Goal: Transaction & Acquisition: Register for event/course

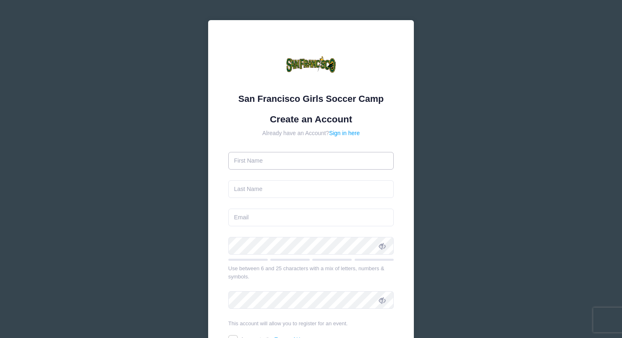
click at [304, 165] on input "text" at bounding box center [311, 161] width 166 height 18
type input "Kailani"
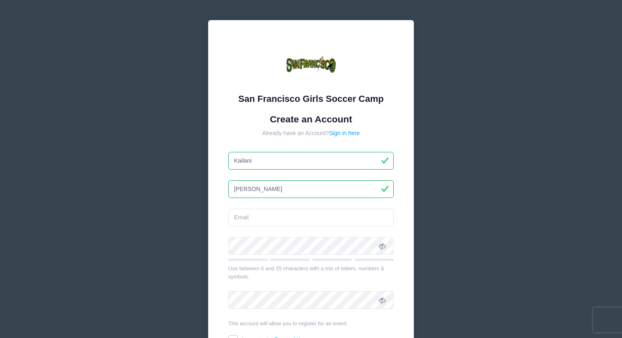
type input "Leon Guerrero"
type input "erica6_99@yahoo.com"
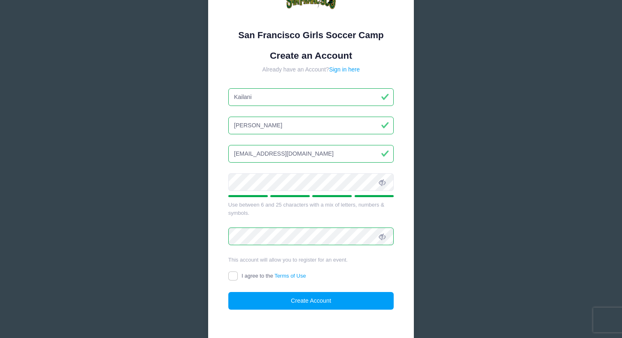
scroll to position [68, 0]
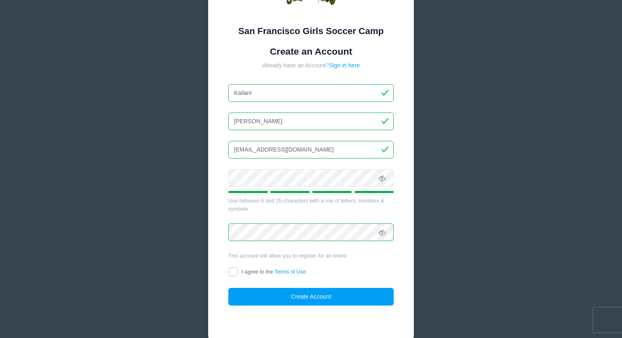
click at [232, 272] on input "I agree to the Terms of Use" at bounding box center [232, 272] width 9 height 9
checkbox input "true"
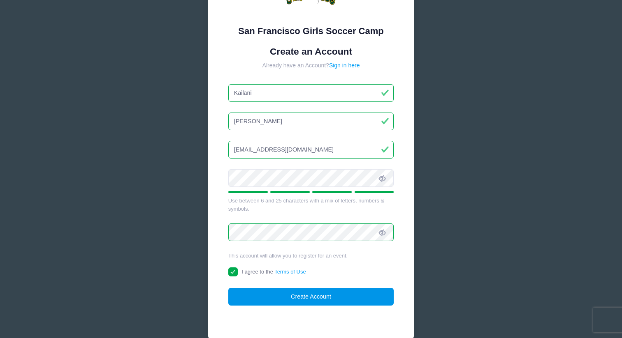
click at [243, 293] on button "Create Account" at bounding box center [311, 297] width 166 height 18
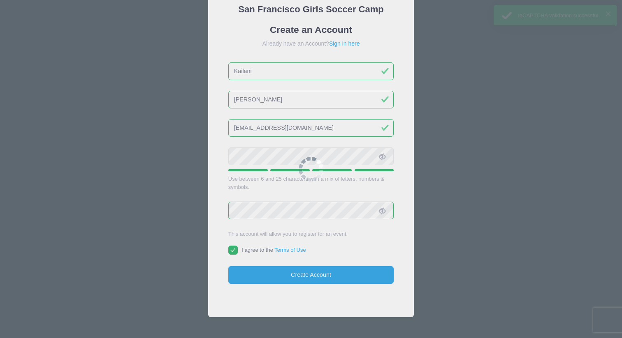
scroll to position [126, 0]
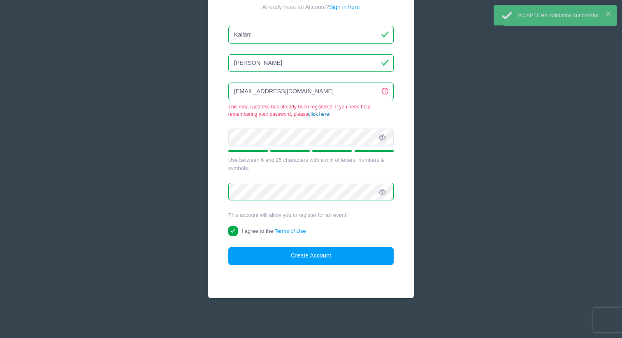
click at [315, 111] on link "click here" at bounding box center [318, 114] width 21 height 6
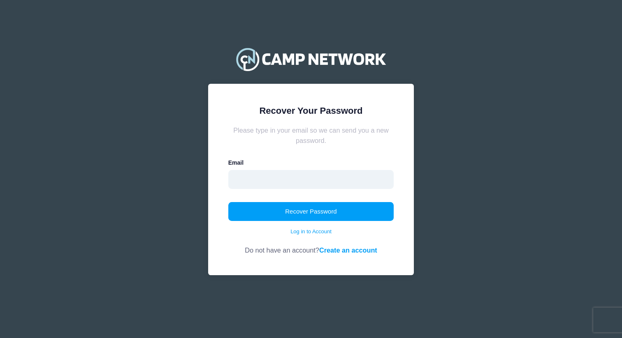
click at [269, 186] on input "email" at bounding box center [311, 179] width 166 height 19
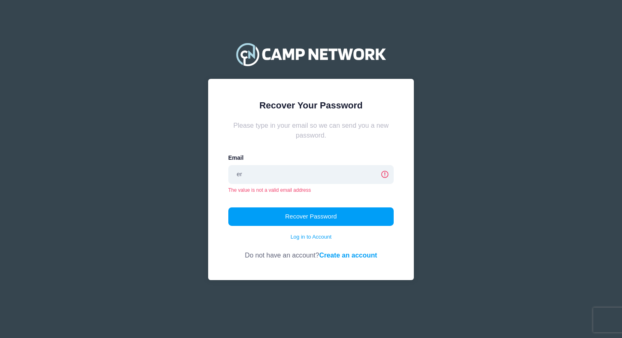
type input "erica6_99@yahoo.com"
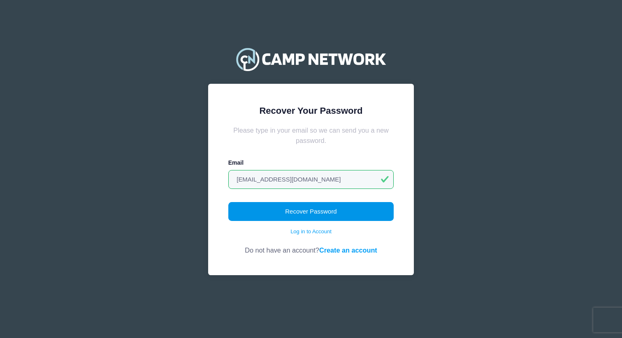
click at [279, 204] on button "Recover Password" at bounding box center [311, 211] width 166 height 19
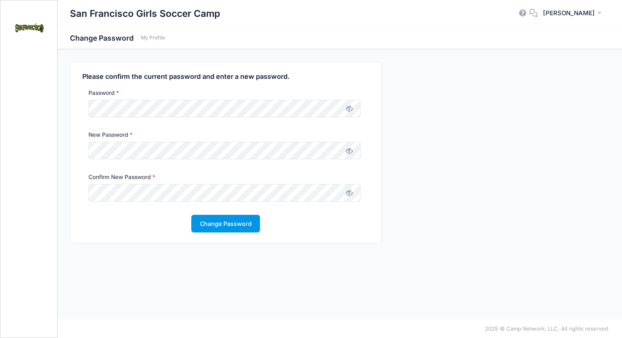
click at [230, 225] on button "Change Password" at bounding box center [225, 224] width 69 height 18
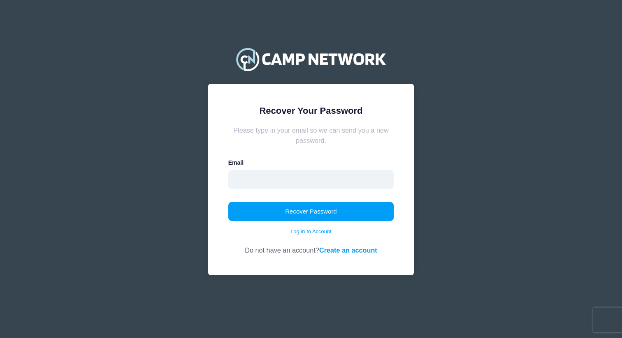
click at [341, 185] on input "email" at bounding box center [311, 179] width 166 height 19
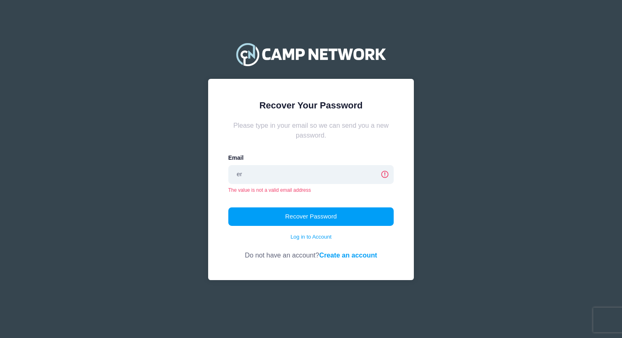
type input "[EMAIL_ADDRESS][DOMAIN_NAME]"
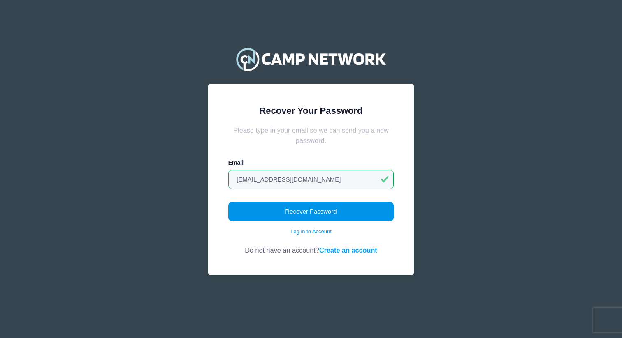
click at [307, 212] on button "Recover Password" at bounding box center [311, 211] width 166 height 19
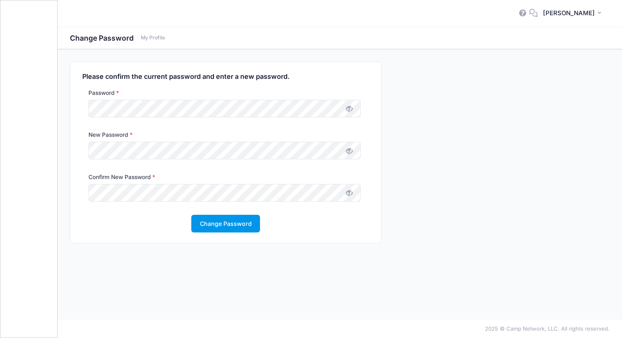
click at [223, 221] on button "Change Password" at bounding box center [225, 224] width 69 height 18
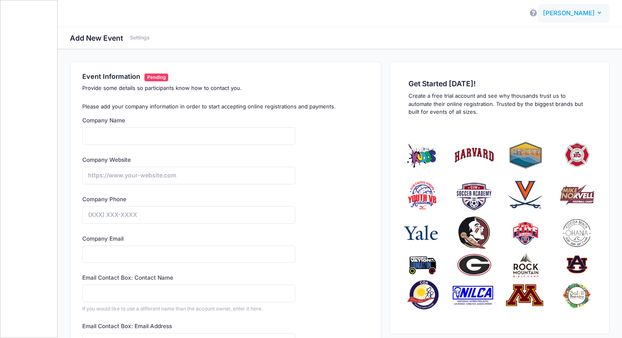
click at [565, 7] on button "EG Erica Gonzalez" at bounding box center [574, 13] width 72 height 19
click at [532, 51] on link "My Events" at bounding box center [553, 52] width 100 height 16
click at [538, 12] on icon at bounding box center [533, 12] width 9 height 5
click at [577, 12] on span "Erica Gonzalez" at bounding box center [569, 13] width 52 height 9
click at [538, 50] on link "My Events" at bounding box center [553, 52] width 100 height 16
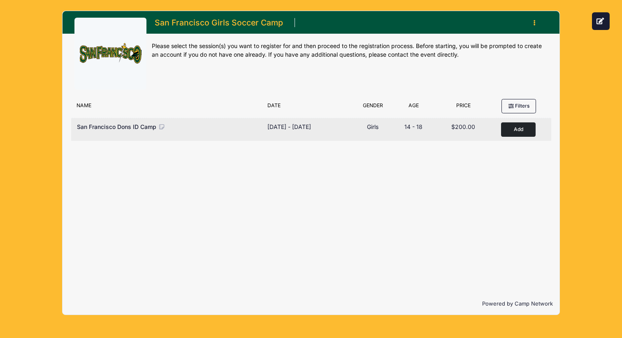
click at [517, 133] on button "Add to Cart" at bounding box center [518, 130] width 35 height 14
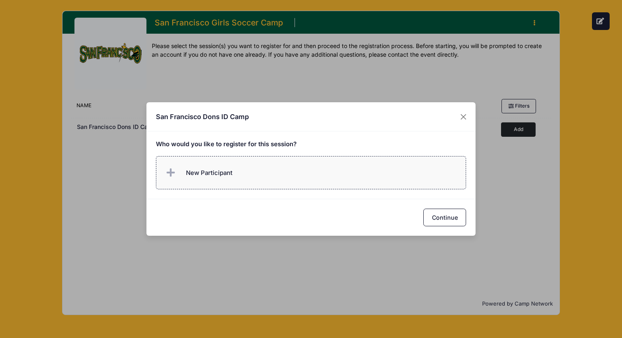
click at [303, 178] on label "New Participant" at bounding box center [311, 172] width 311 height 33
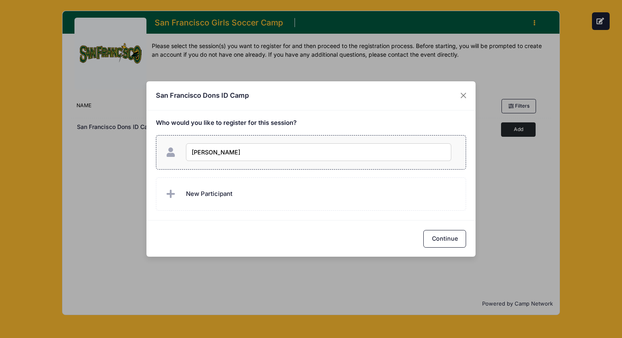
type input "Kailani Leon Guerrero"
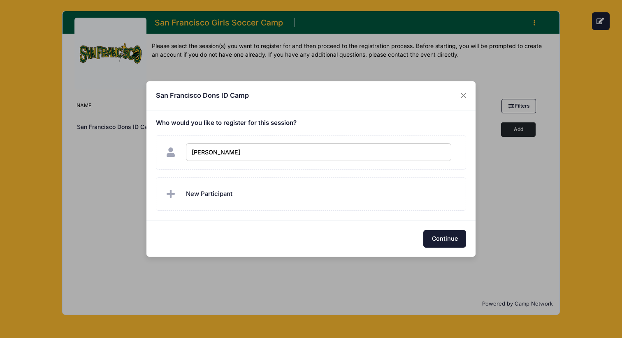
checkbox input "true"
click at [445, 238] on button "Continue" at bounding box center [444, 239] width 43 height 18
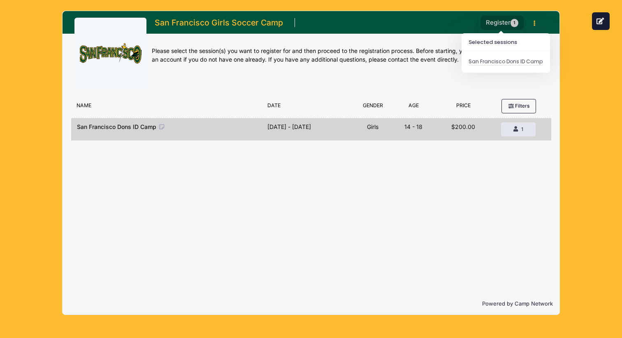
click at [510, 26] on button "Register 1" at bounding box center [502, 23] width 44 height 14
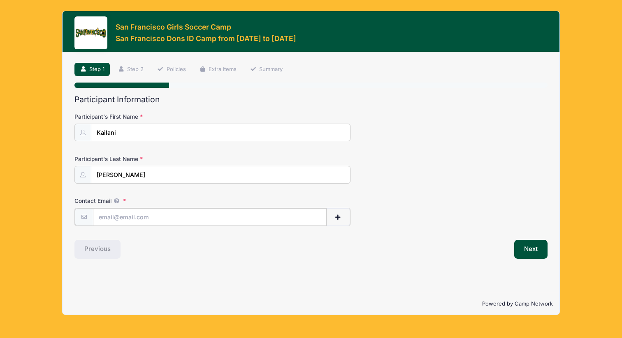
click at [138, 216] on input "Contact Email" at bounding box center [210, 218] width 234 height 18
type input "kleon02161@episd.org"
click at [528, 248] on button "Next" at bounding box center [530, 248] width 33 height 19
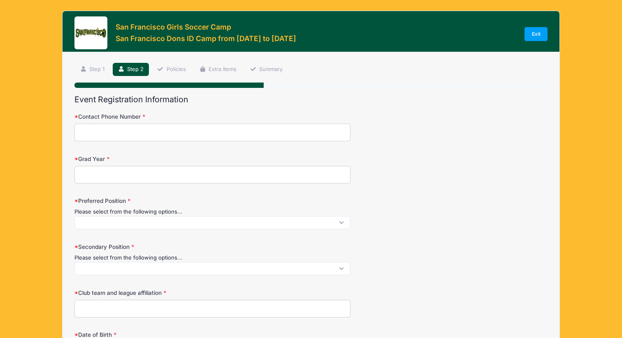
click at [256, 139] on input "Contact Phone Number" at bounding box center [212, 133] width 276 height 18
type input "915"
click at [93, 67] on link "Step 1" at bounding box center [91, 70] width 35 height 14
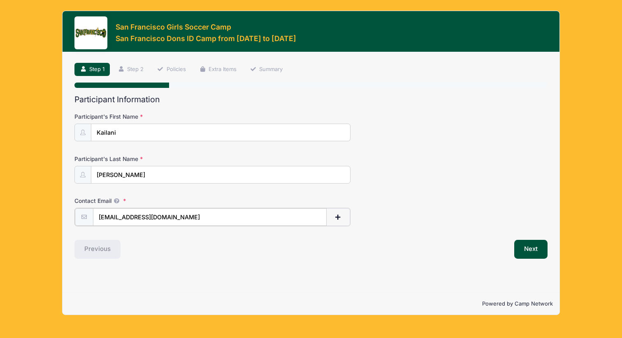
click at [169, 219] on input "kleon02161@episd.org" at bounding box center [210, 218] width 234 height 18
drag, startPoint x: 169, startPoint y: 219, endPoint x: 100, endPoint y: 218, distance: 68.3
click at [100, 218] on input "kleon02161@episd.org" at bounding box center [210, 218] width 234 height 18
type input "kleonguerrero22@icloud.com"
click at [519, 253] on button "Next" at bounding box center [530, 248] width 33 height 19
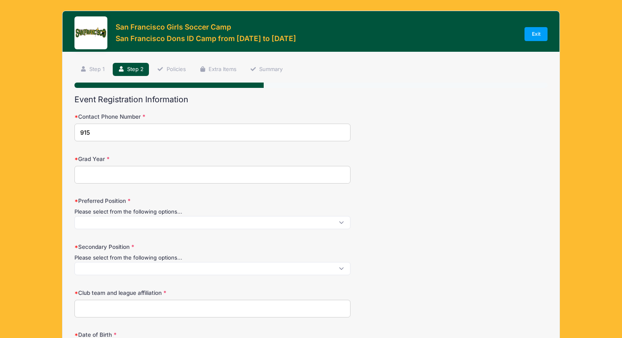
click at [173, 134] on input "915" at bounding box center [212, 133] width 276 height 18
type input "9155885498"
type input "2027"
click at [186, 219] on span at bounding box center [212, 222] width 276 height 13
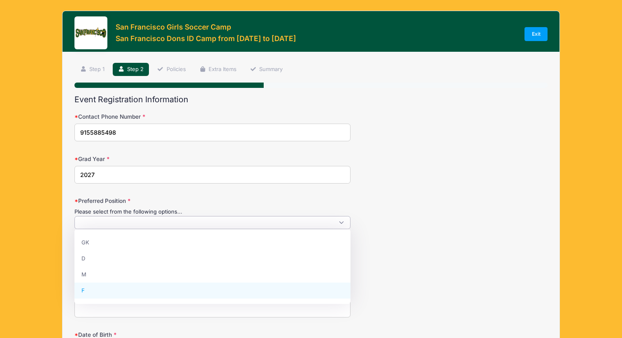
select select "F"
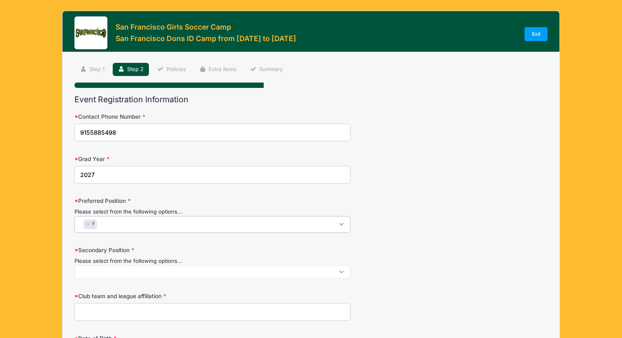
click at [153, 269] on span at bounding box center [212, 272] width 276 height 13
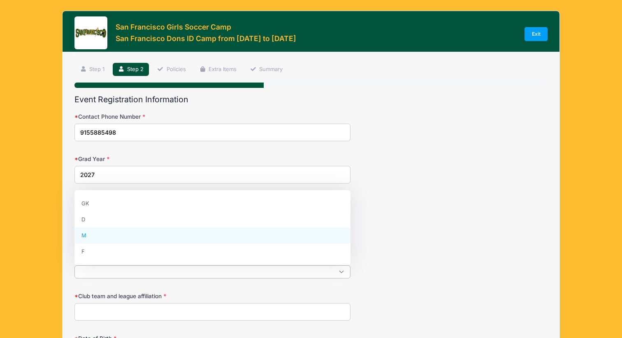
select select "M"
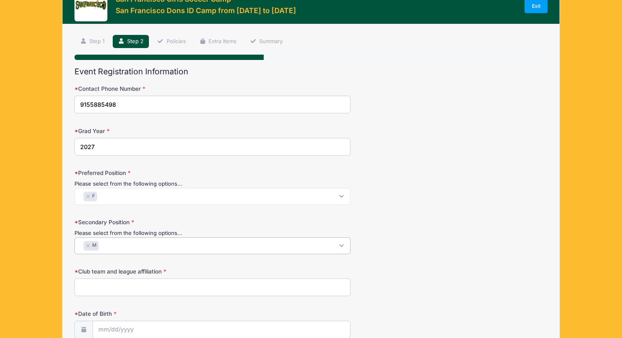
scroll to position [29, 0]
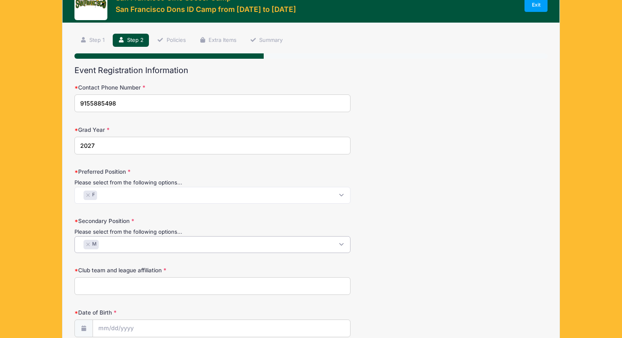
click at [133, 286] on input "Club team and league affiliation" at bounding box center [212, 287] width 276 height 18
type input "EP Cosmos ECNL-RL"
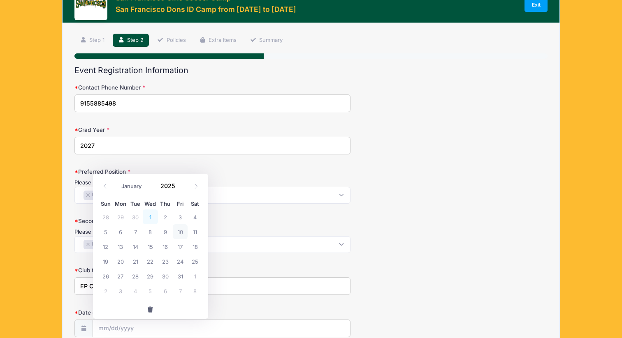
click at [148, 218] on span "1" at bounding box center [150, 217] width 15 height 15
type input "10/01/2025"
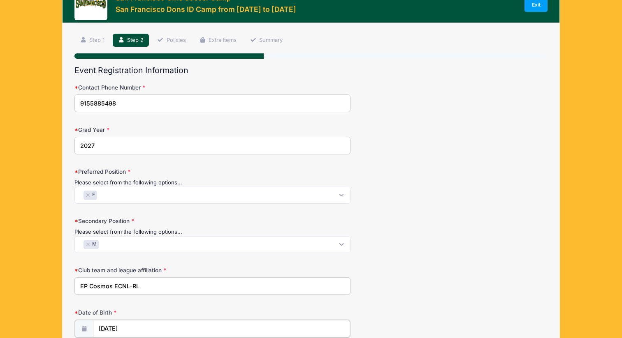
click at [131, 328] on input "10/01/2025" at bounding box center [221, 329] width 257 height 18
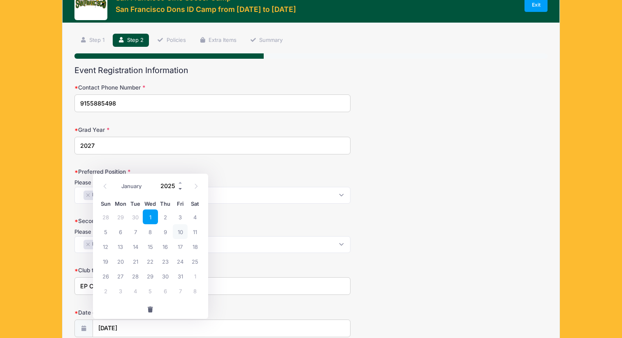
click at [180, 188] on span at bounding box center [181, 189] width 6 height 6
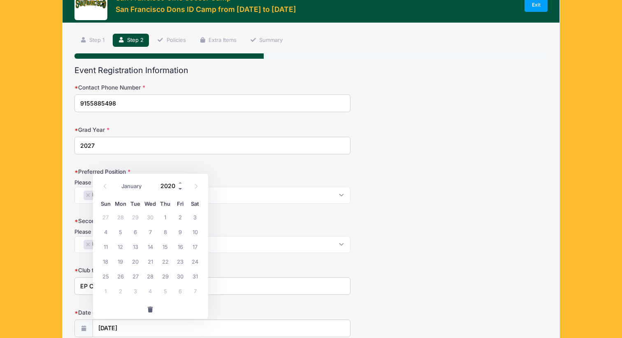
click at [180, 188] on span at bounding box center [181, 189] width 6 height 6
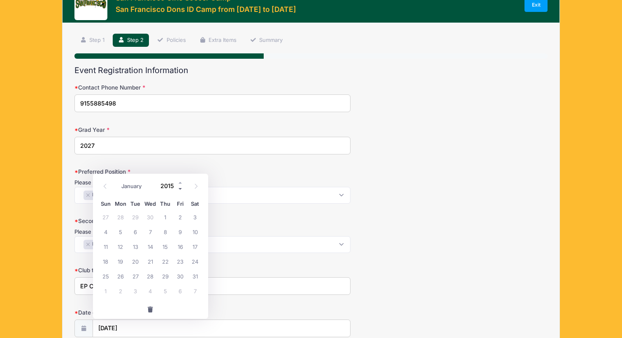
click at [180, 188] on span at bounding box center [181, 189] width 6 height 6
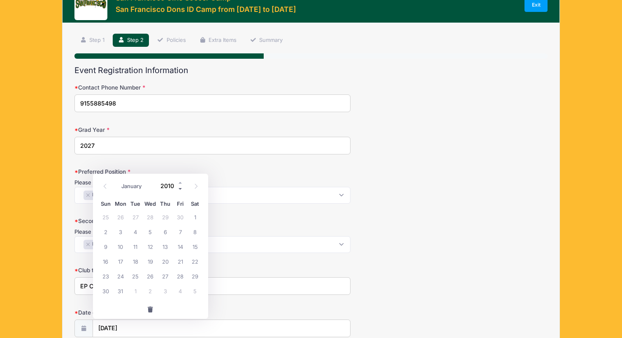
click at [180, 188] on span at bounding box center [181, 189] width 6 height 6
type input "2008"
click at [169, 186] on input "2008" at bounding box center [170, 186] width 27 height 12
click at [153, 215] on span "1" at bounding box center [150, 217] width 15 height 15
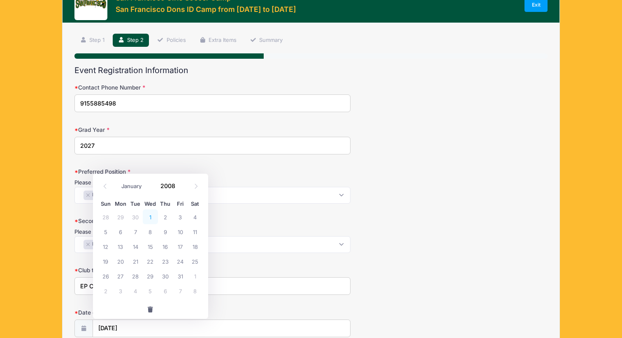
type input "10/01/2008"
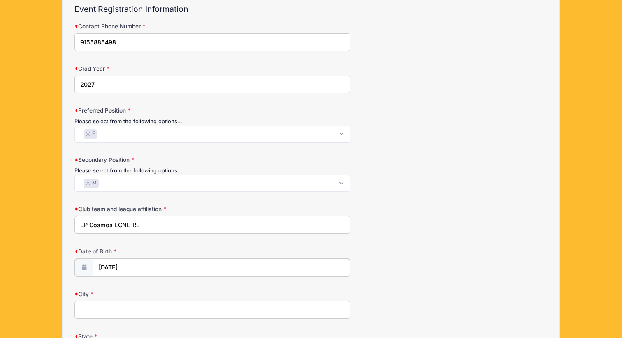
scroll to position [91, 0]
click at [139, 310] on input "City" at bounding box center [212, 309] width 276 height 18
type input "El Paso"
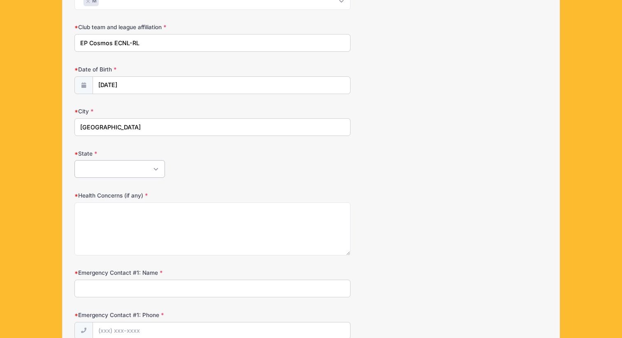
click at [121, 174] on select "Alabama Alaska American Samoa Arizona Arkansas Armed Forces Africa Armed Forces…" at bounding box center [119, 169] width 90 height 18
select select "TX"
click at [74, 160] on select "Alabama Alaska American Samoa Arizona Arkansas Armed Forces Africa Armed Forces…" at bounding box center [119, 169] width 90 height 18
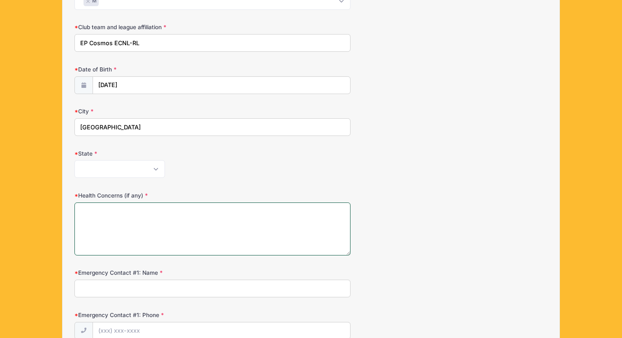
click at [105, 235] on textarea "Health Concerns (if any)" at bounding box center [212, 229] width 276 height 53
type textarea "NA"
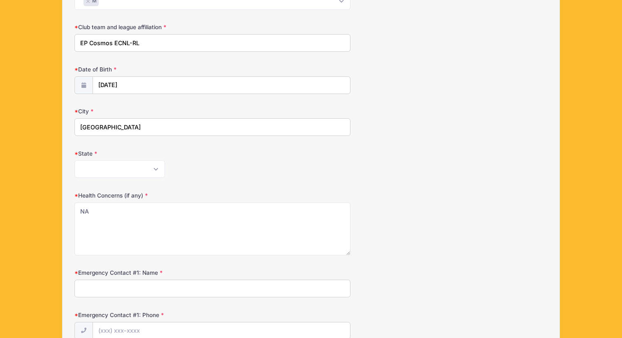
click at [102, 291] on input "Emergency Contact #1: Name" at bounding box center [212, 289] width 276 height 18
type input "[PERSON_NAME]"
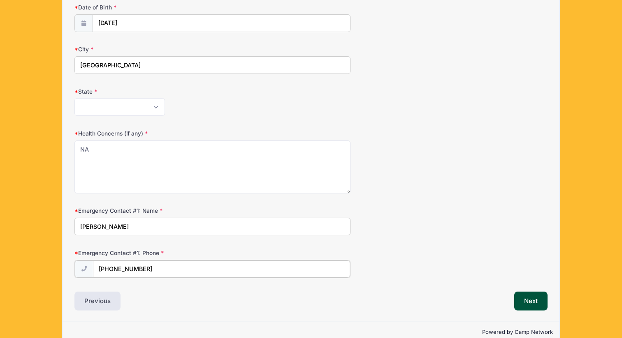
scroll to position [350, 0]
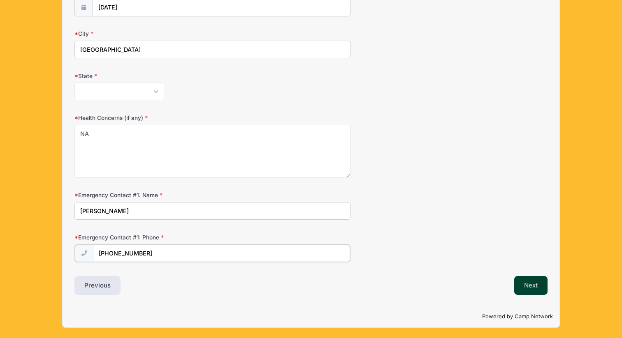
type input "(915) 245-8929"
click at [524, 278] on button "Next" at bounding box center [530, 285] width 33 height 19
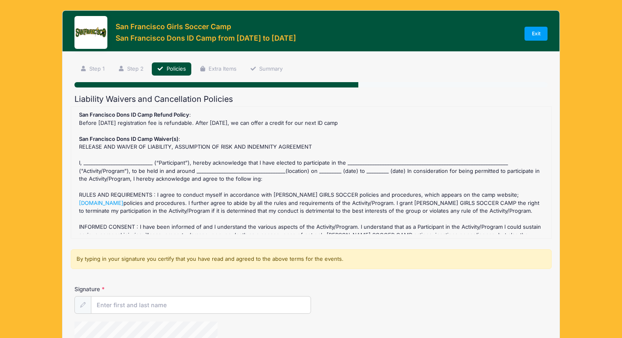
scroll to position [0, 0]
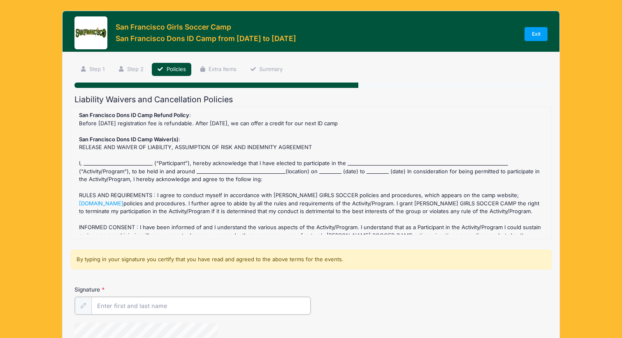
click at [175, 308] on input "Signature" at bounding box center [200, 306] width 219 height 18
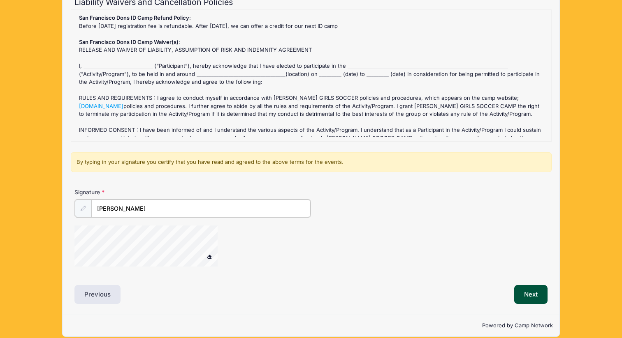
scroll to position [106, 0]
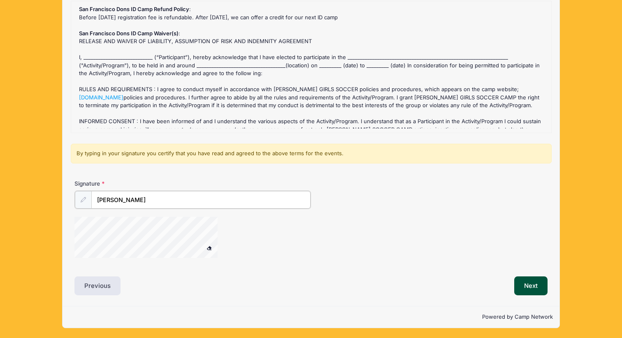
click at [214, 248] on div at bounding box center [156, 239] width 165 height 44
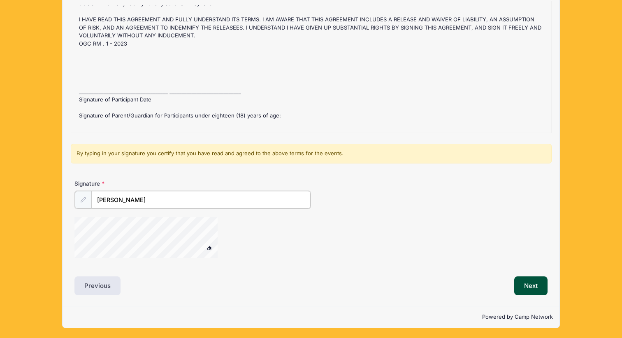
scroll to position [414, 0]
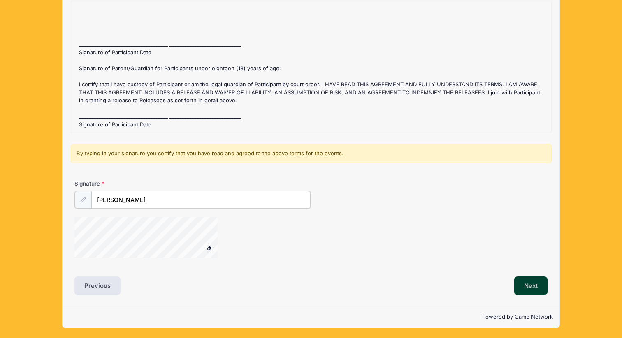
type input "[PERSON_NAME]"
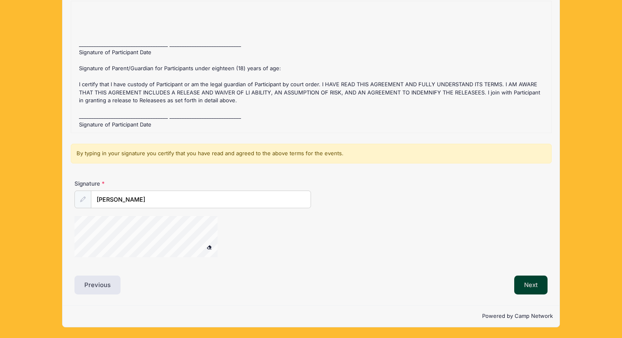
scroll to position [105, 0]
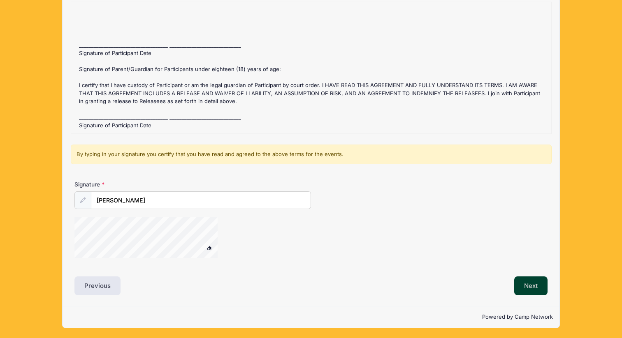
click at [533, 286] on button "Next" at bounding box center [530, 286] width 33 height 19
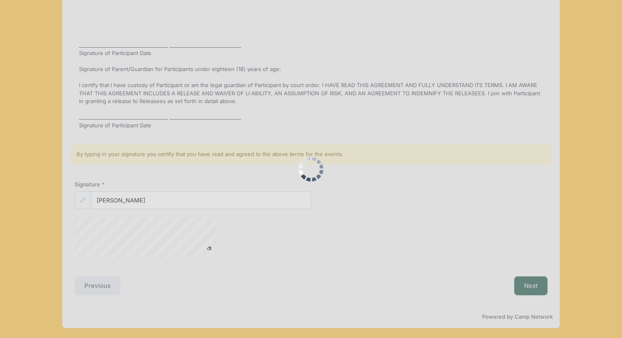
scroll to position [0, 0]
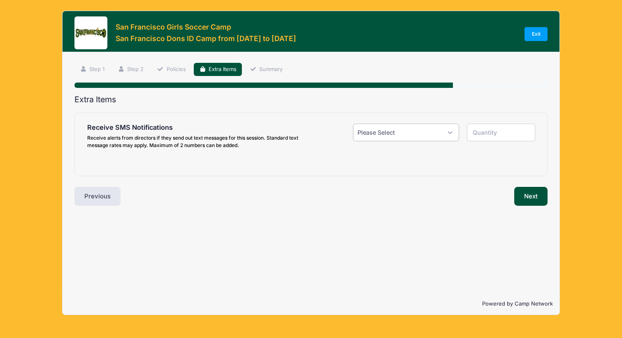
click at [425, 135] on select "Please Select Yes ($0.00) No" at bounding box center [406, 133] width 106 height 18
select select "1"
click at [353, 124] on select "Please Select Yes ($0.00) No" at bounding box center [406, 133] width 106 height 18
type input "1"
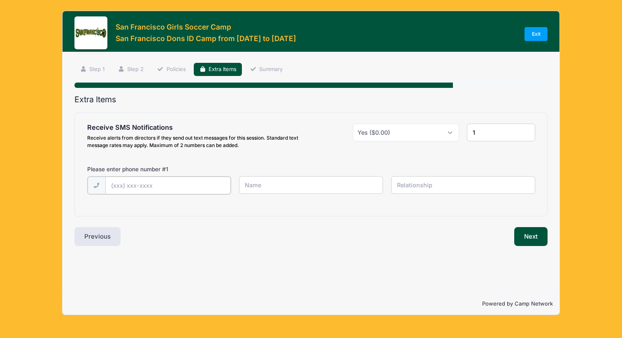
click at [183, 190] on input "text" at bounding box center [167, 186] width 125 height 18
type input "(915) 588-5498"
click at [487, 135] on input "1" at bounding box center [501, 133] width 68 height 18
type input "2"
click at [524, 128] on input "2" at bounding box center [501, 133] width 68 height 18
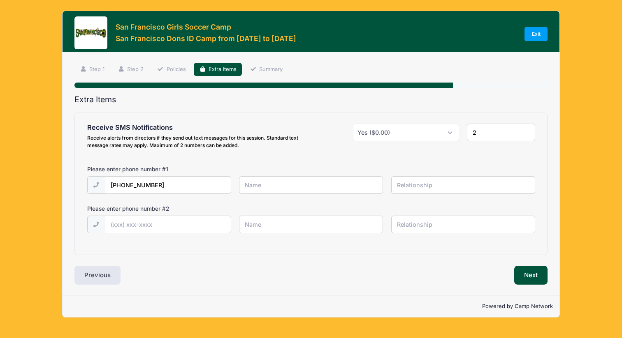
click at [524, 128] on input "2" at bounding box center [501, 133] width 68 height 18
click at [525, 129] on input "2" at bounding box center [501, 133] width 68 height 18
click at [269, 188] on input "text" at bounding box center [311, 185] width 144 height 18
type input "Kailani Leon Guerrero"
type input "e"
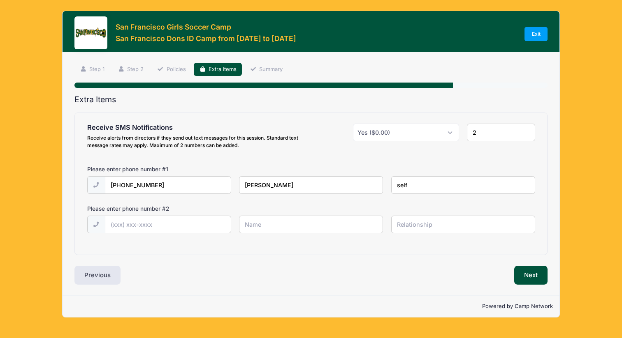
type input "self"
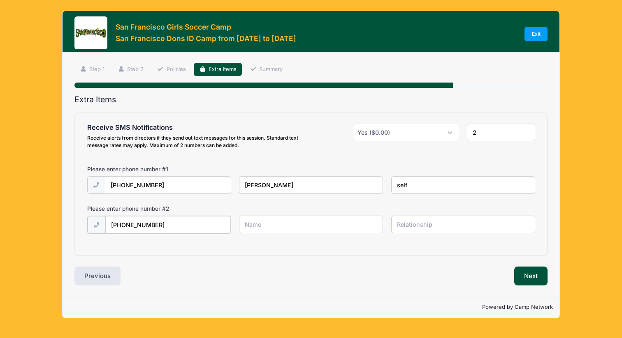
type input "(915) 245-8929"
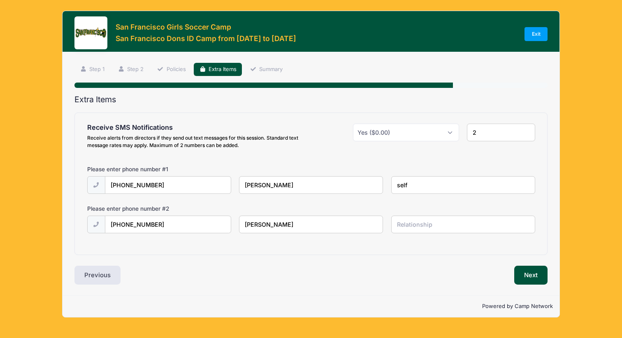
type input "[PERSON_NAME]"
type input "mother"
click at [520, 274] on button "Next" at bounding box center [530, 275] width 33 height 19
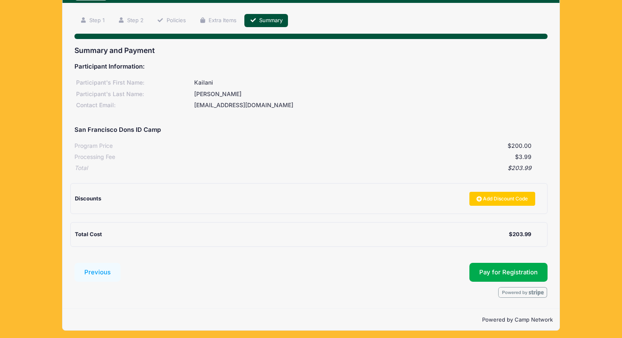
scroll to position [52, 0]
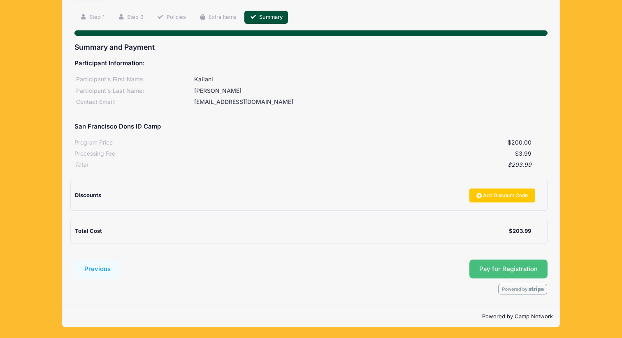
click at [508, 266] on button "Pay for Registration" at bounding box center [508, 269] width 78 height 19
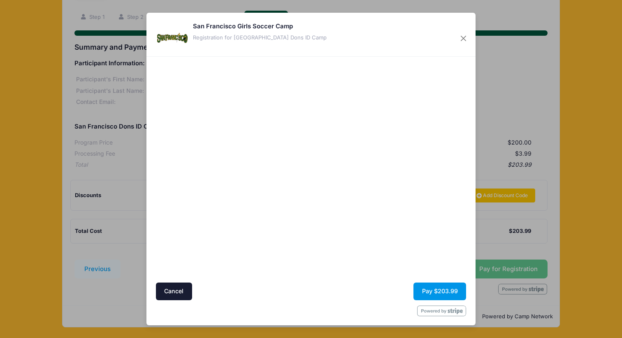
click at [427, 294] on button "Pay $203.99" at bounding box center [439, 292] width 53 height 18
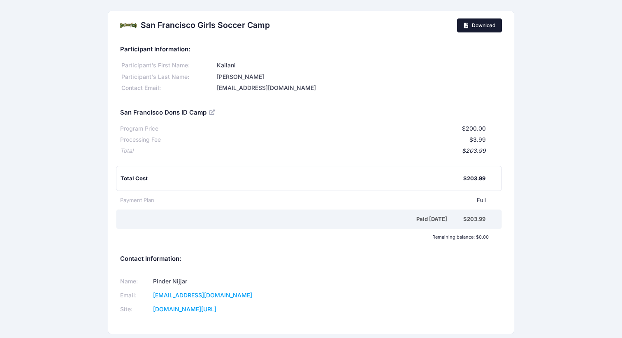
click at [484, 27] on span "Download" at bounding box center [483, 25] width 23 height 6
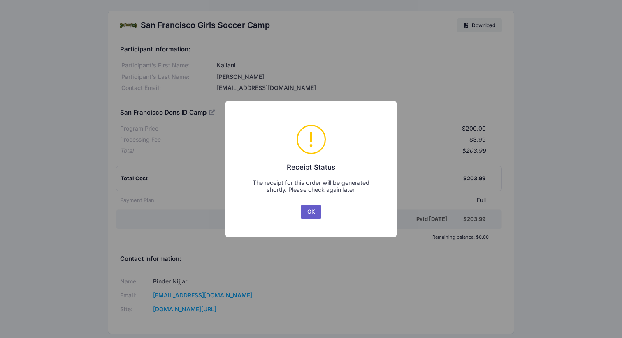
click at [306, 211] on button "OK" at bounding box center [311, 212] width 20 height 15
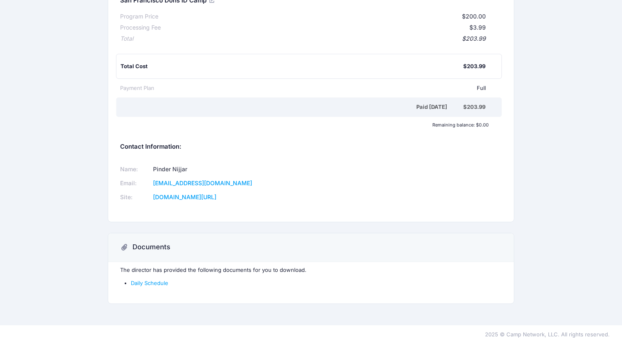
scroll to position [118, 0]
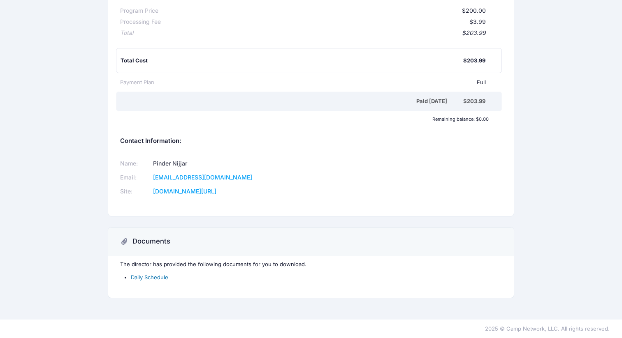
click at [151, 276] on link "Daily Schedule" at bounding box center [149, 277] width 37 height 7
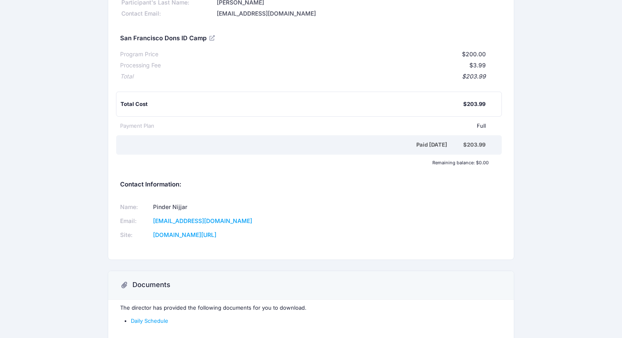
scroll to position [0, 0]
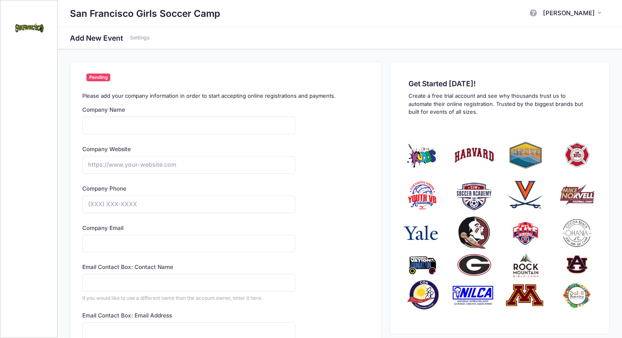
click at [33, 28] on img at bounding box center [29, 28] width 31 height 31
click at [576, 16] on span "[PERSON_NAME]" at bounding box center [569, 13] width 52 height 9
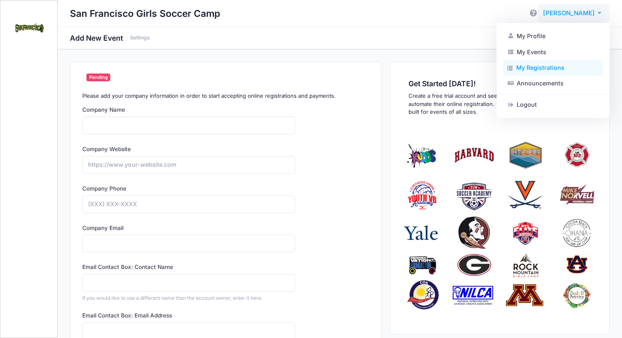
click at [538, 64] on link "My Registrations" at bounding box center [553, 68] width 100 height 16
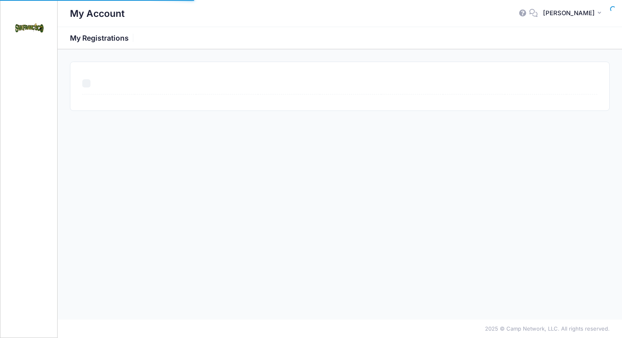
select select "50"
